Goal: Navigation & Orientation: Find specific page/section

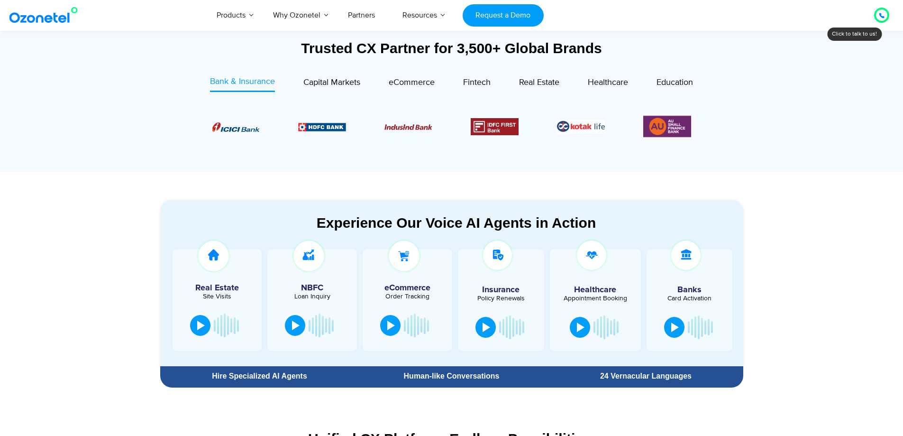
drag, startPoint x: 0, startPoint y: 0, endPoint x: 299, endPoint y: 273, distance: 404.9
click at [299, 273] on section "Experience Our Voice AI Agents in Action Real Estate Site Visits NBFC Loan Inqu…" at bounding box center [451, 282] width 903 height 220
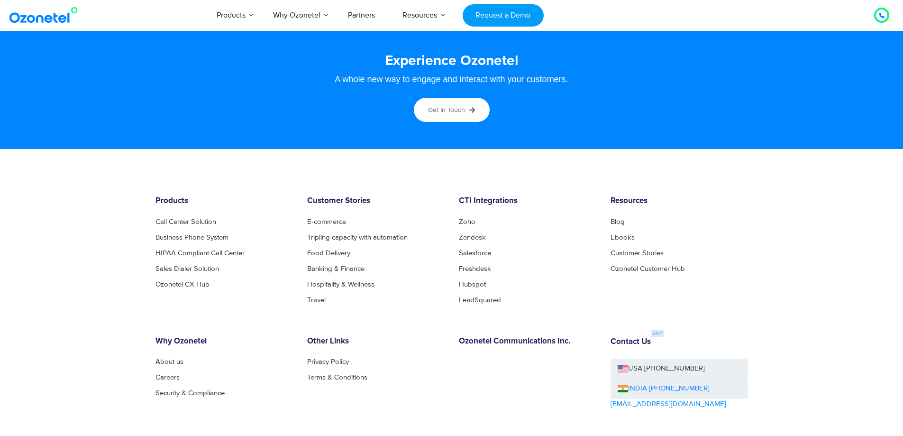
scroll to position [5033, 0]
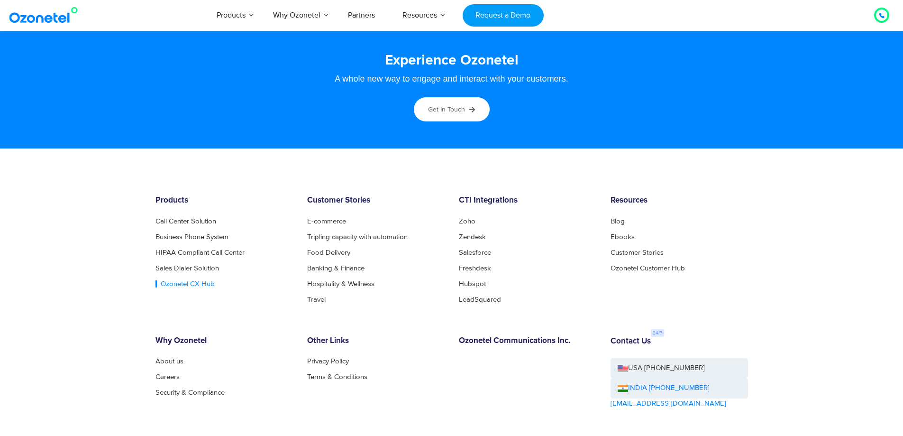
click at [173, 283] on link "Ozonetel CX Hub" at bounding box center [184, 283] width 59 height 7
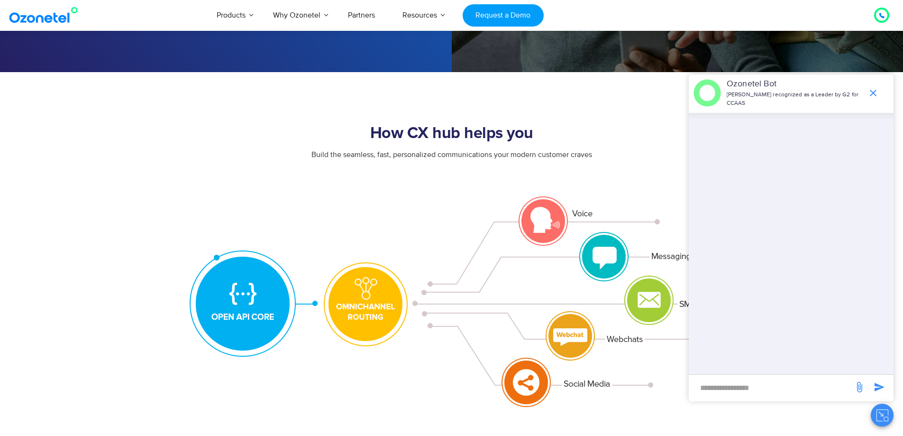
scroll to position [274, 0]
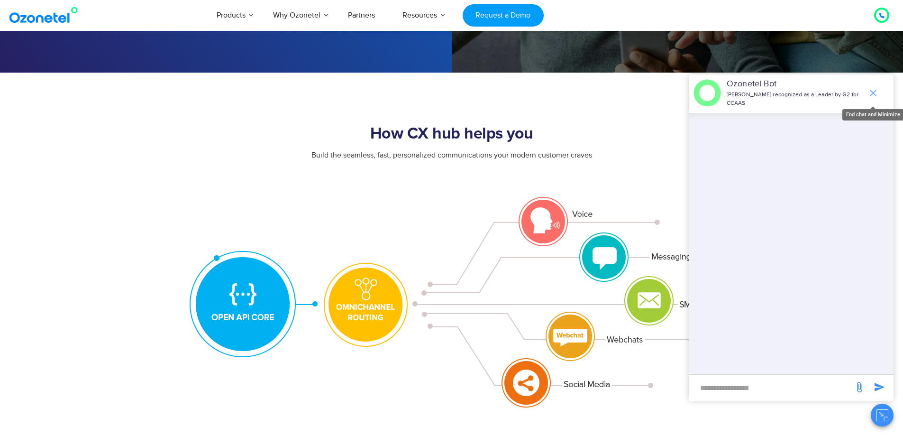
click at [875, 92] on icon "end chat or minimize" at bounding box center [872, 92] width 11 height 11
